Goal: Find specific page/section: Find specific page/section

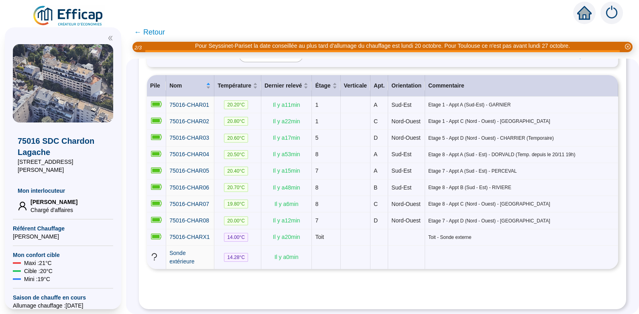
scroll to position [106, 0]
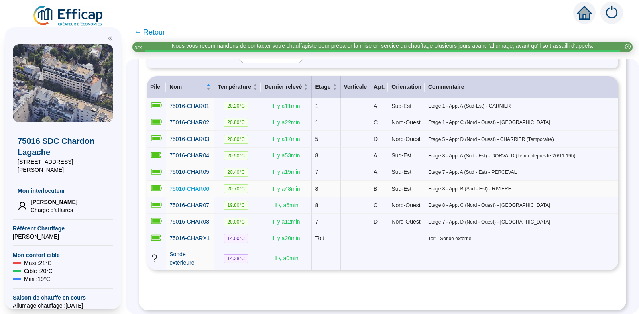
click at [198, 192] on span "75016-CHAR06" at bounding box center [189, 188] width 40 height 6
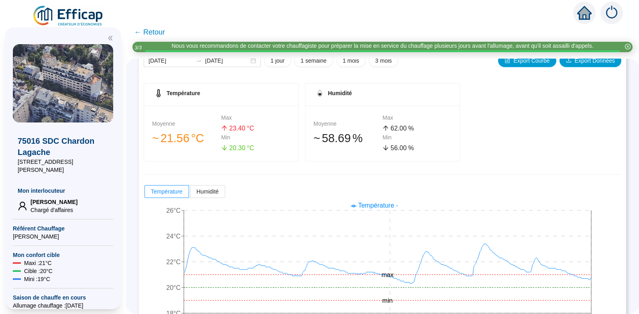
scroll to position [112, 0]
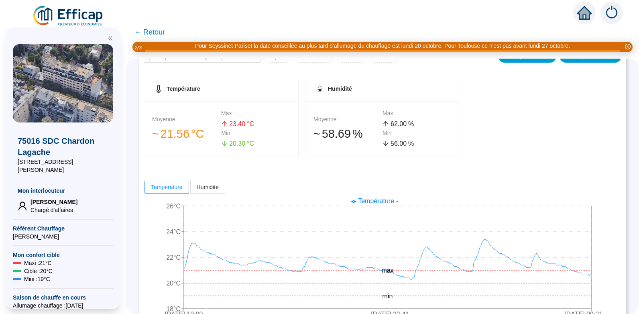
click at [159, 33] on span "← Retour" at bounding box center [149, 31] width 31 height 11
